Goal: Find specific page/section: Find specific page/section

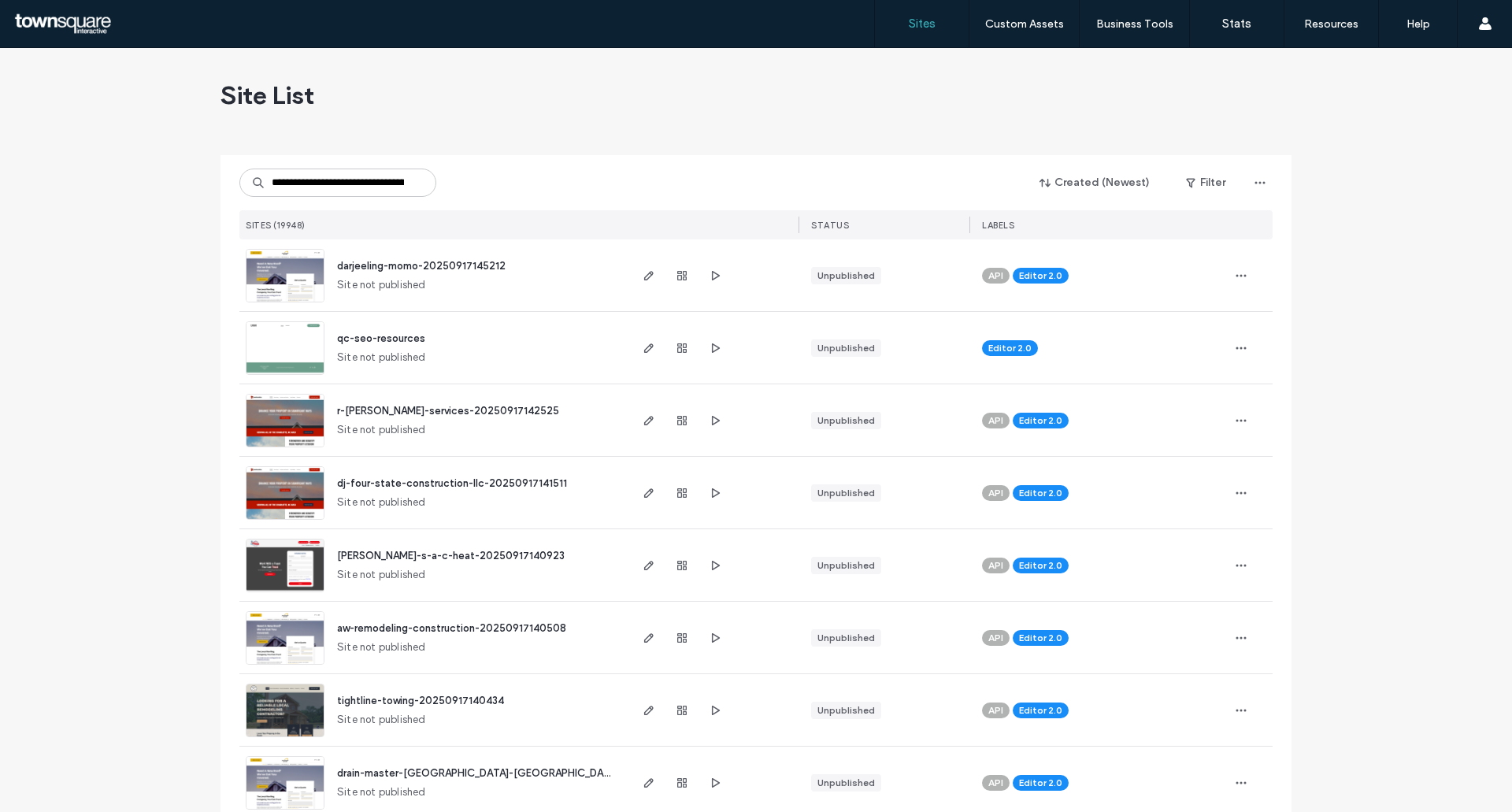
type input "**********"
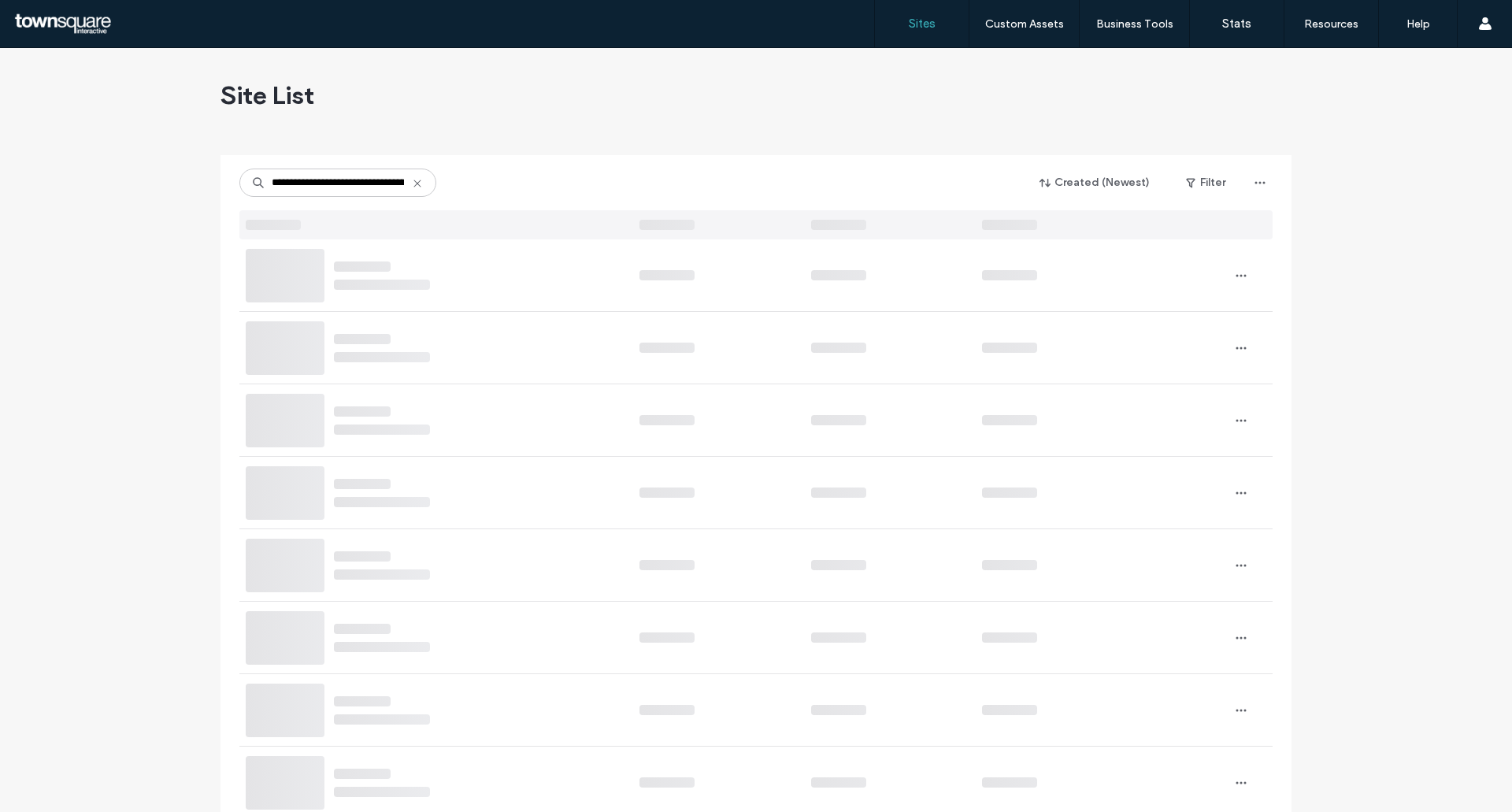
scroll to position [0, 69]
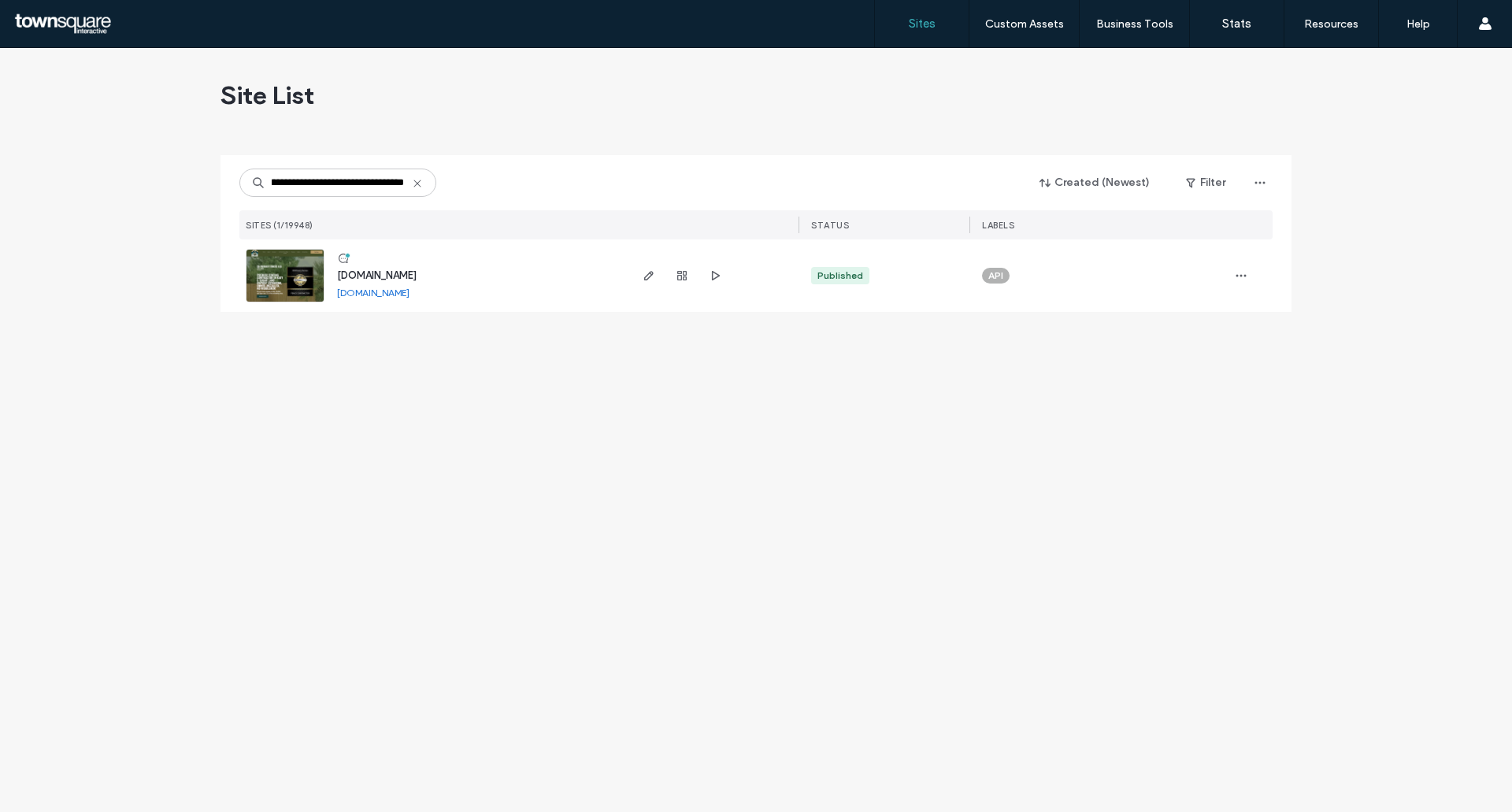
click at [394, 290] on link "[DOMAIN_NAME]" at bounding box center [373, 293] width 72 height 12
drag, startPoint x: 648, startPoint y: 277, endPoint x: 664, endPoint y: 278, distance: 16.0
click at [648, 278] on icon "button" at bounding box center [648, 275] width 13 height 13
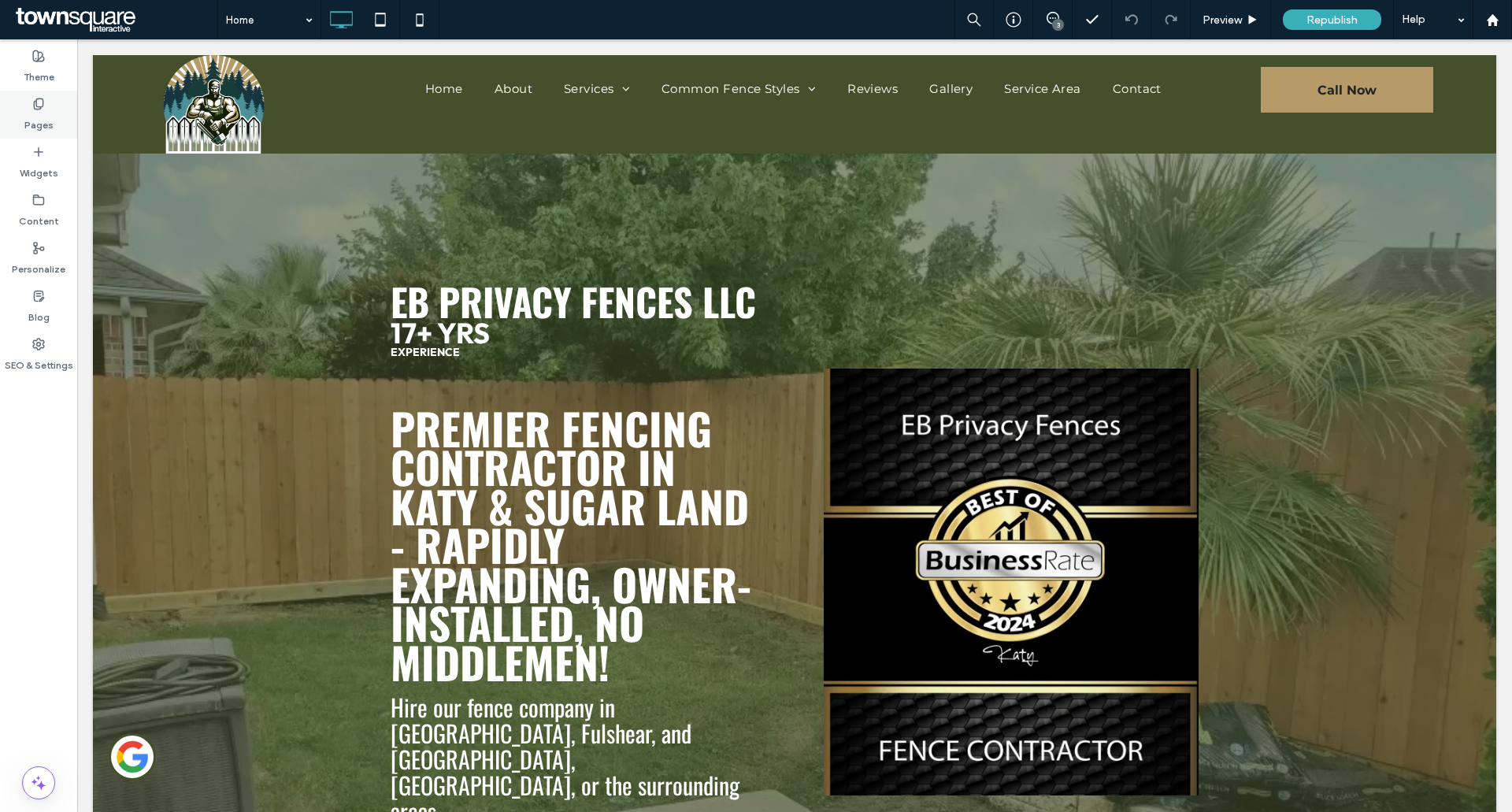
click at [49, 109] on div "Pages" at bounding box center [39, 115] width 77 height 48
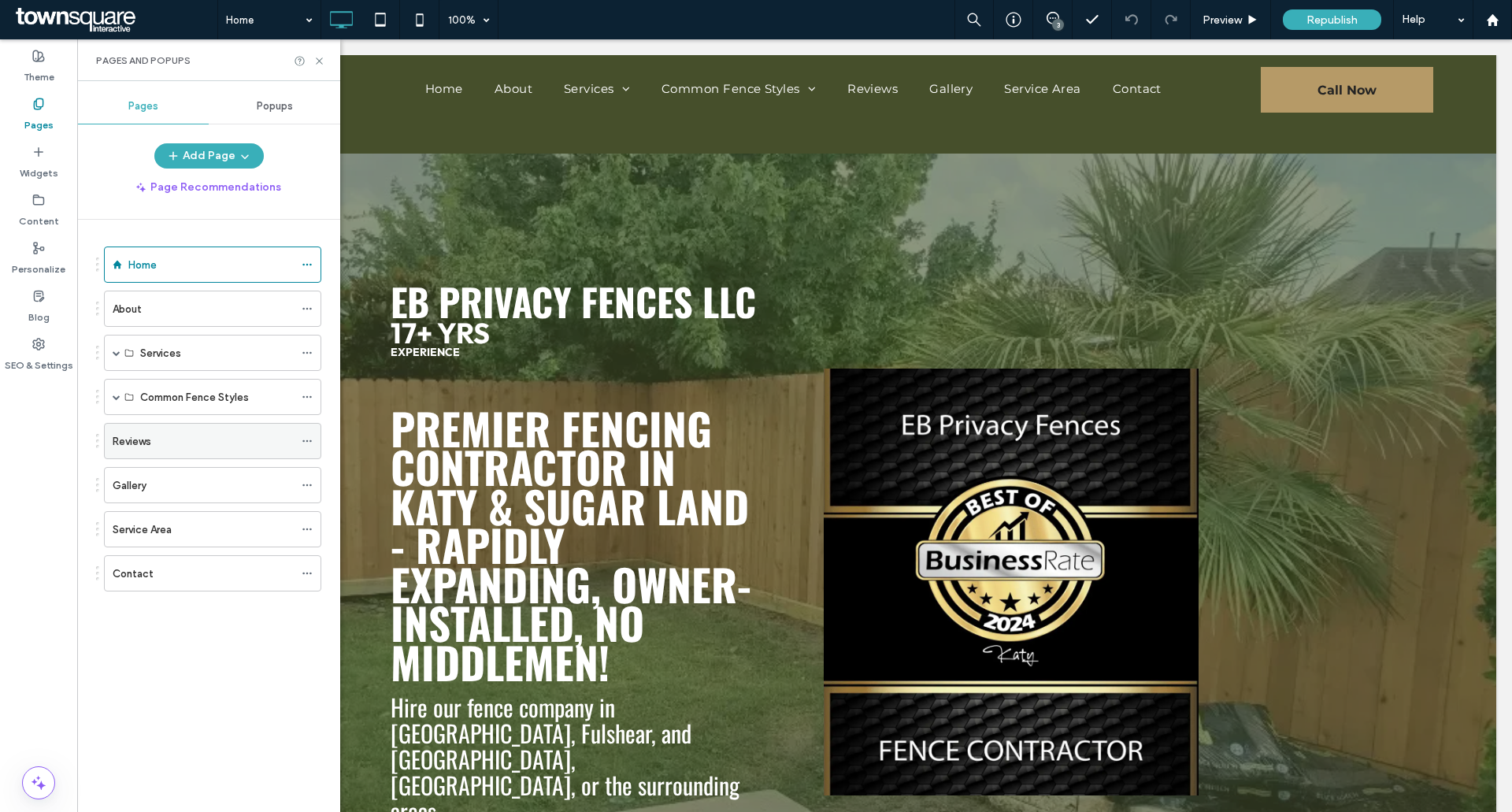
click at [139, 431] on div "Reviews" at bounding box center [203, 441] width 181 height 35
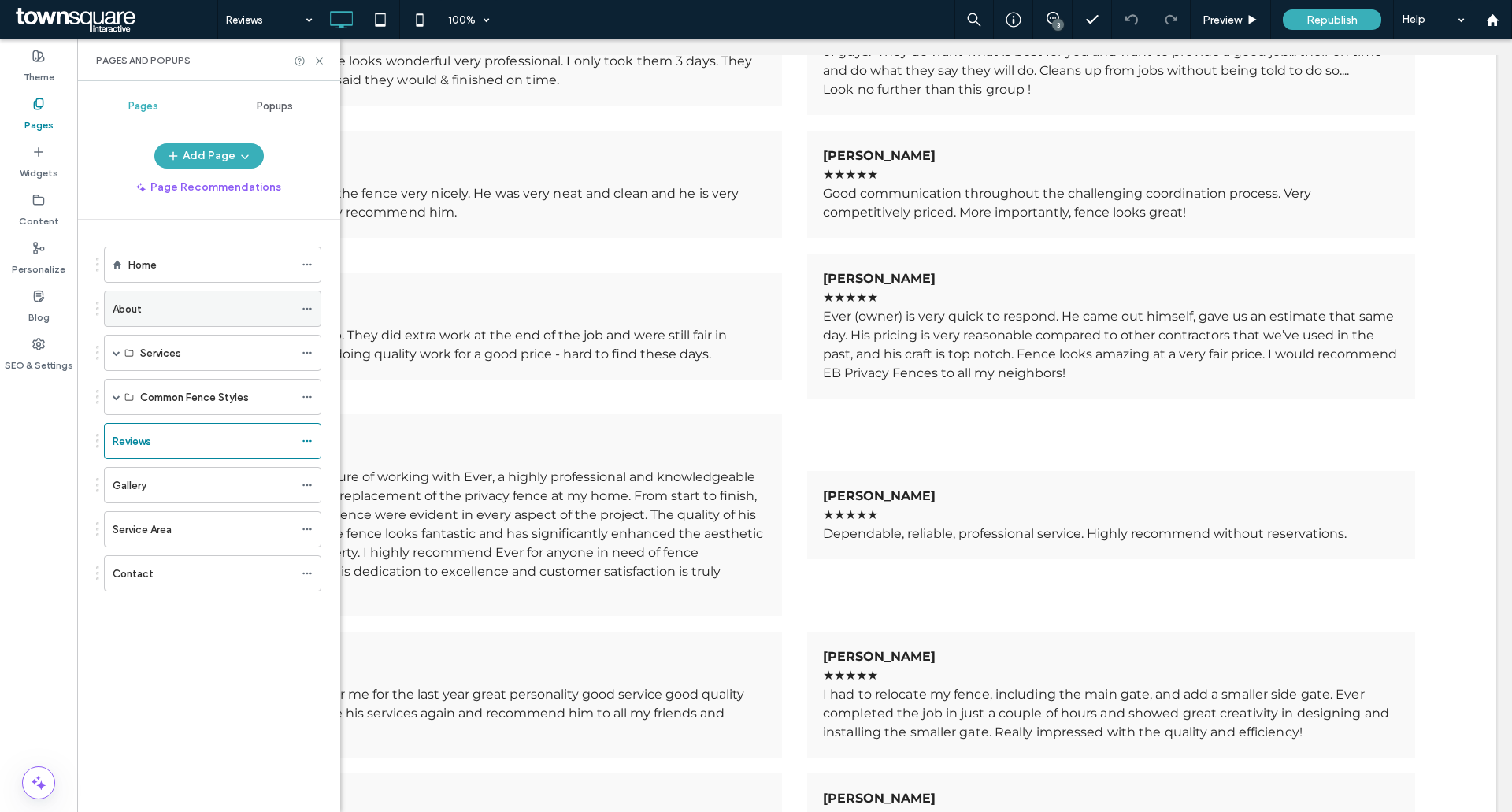
scroll to position [1459, 0]
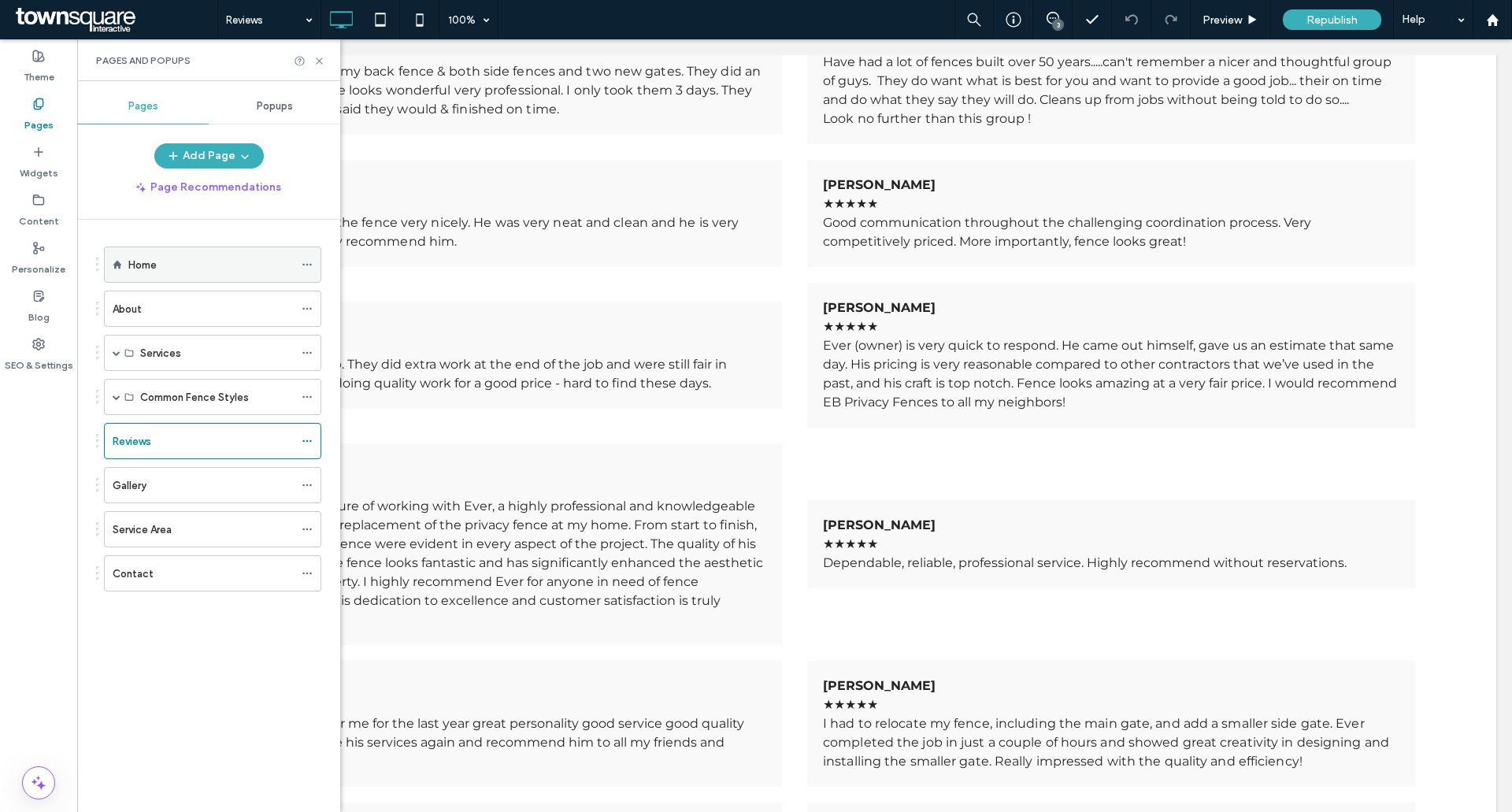
click at [126, 270] on div "Home" at bounding box center [213, 265] width 218 height 37
